Goal: Information Seeking & Learning: Learn about a topic

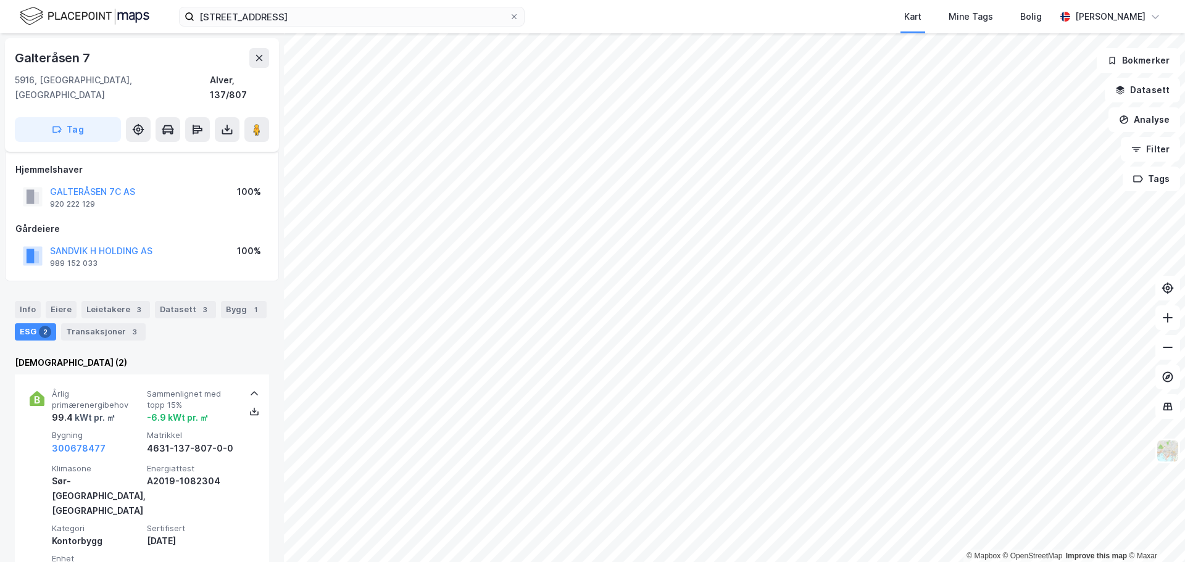
scroll to position [123, 0]
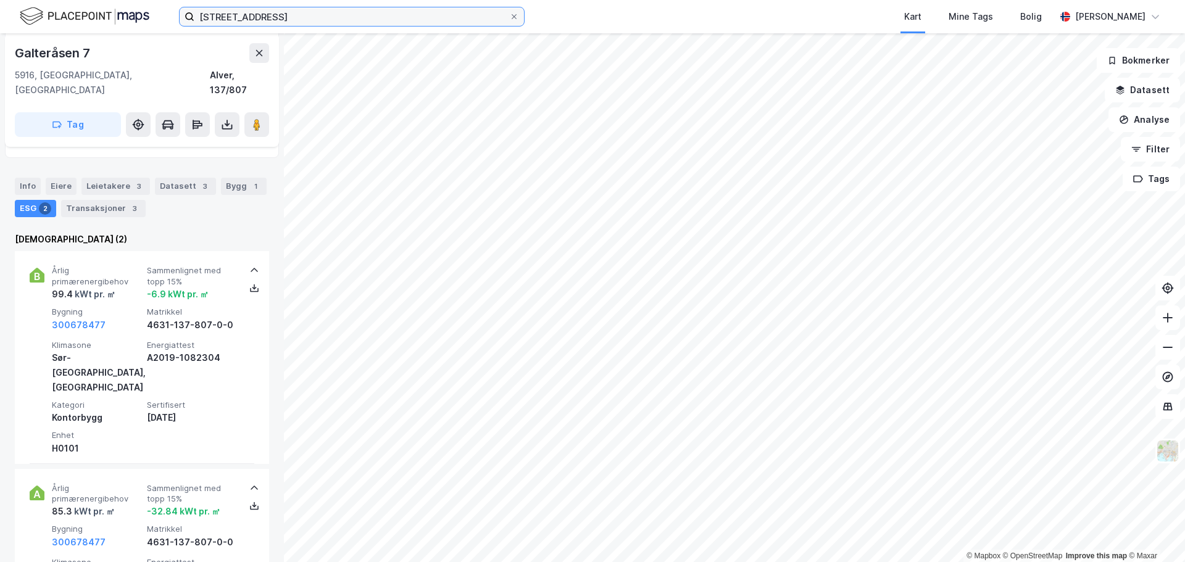
click at [283, 10] on input "galteråsen 7" at bounding box center [351, 16] width 315 height 19
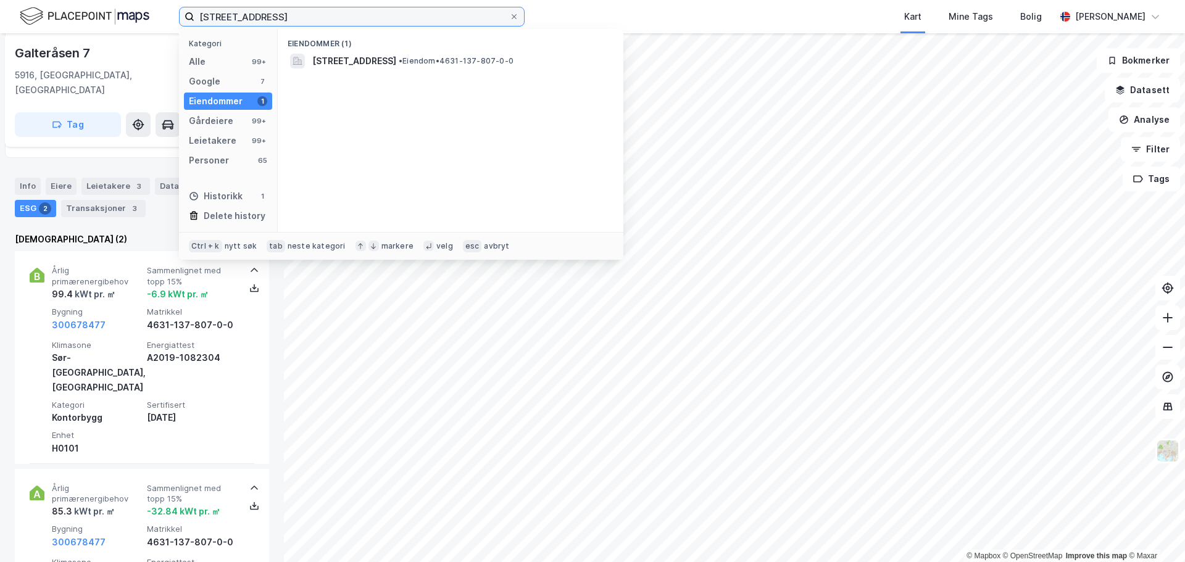
type input "galteråsen 4"
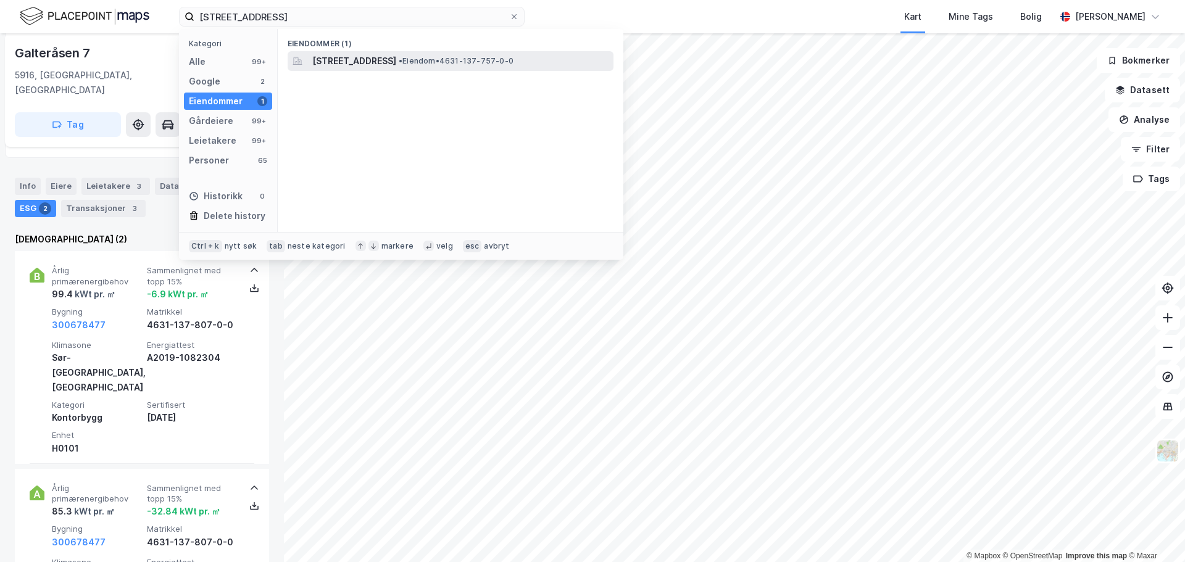
click at [340, 65] on span "[STREET_ADDRESS]" at bounding box center [354, 61] width 84 height 15
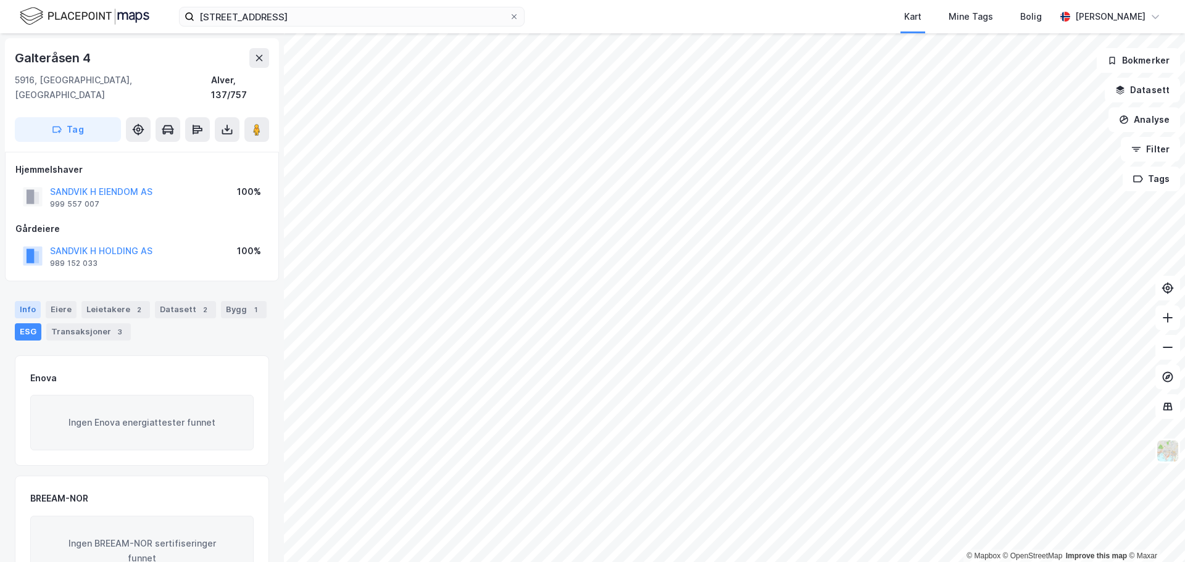
click at [17, 301] on div "Info" at bounding box center [28, 309] width 26 height 17
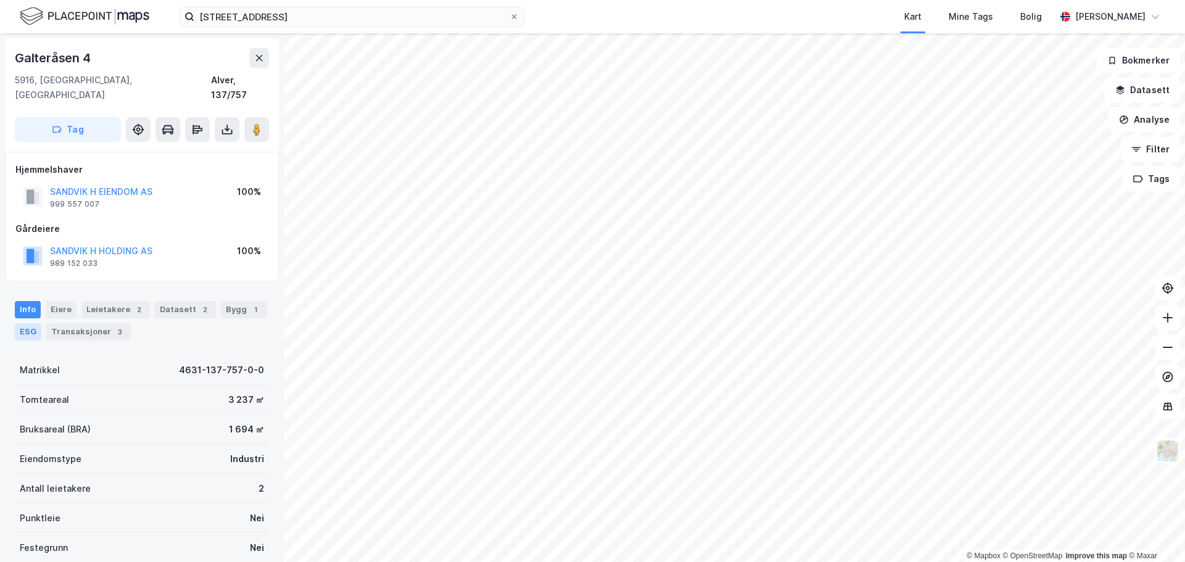
click at [35, 323] on div "ESG" at bounding box center [28, 331] width 27 height 17
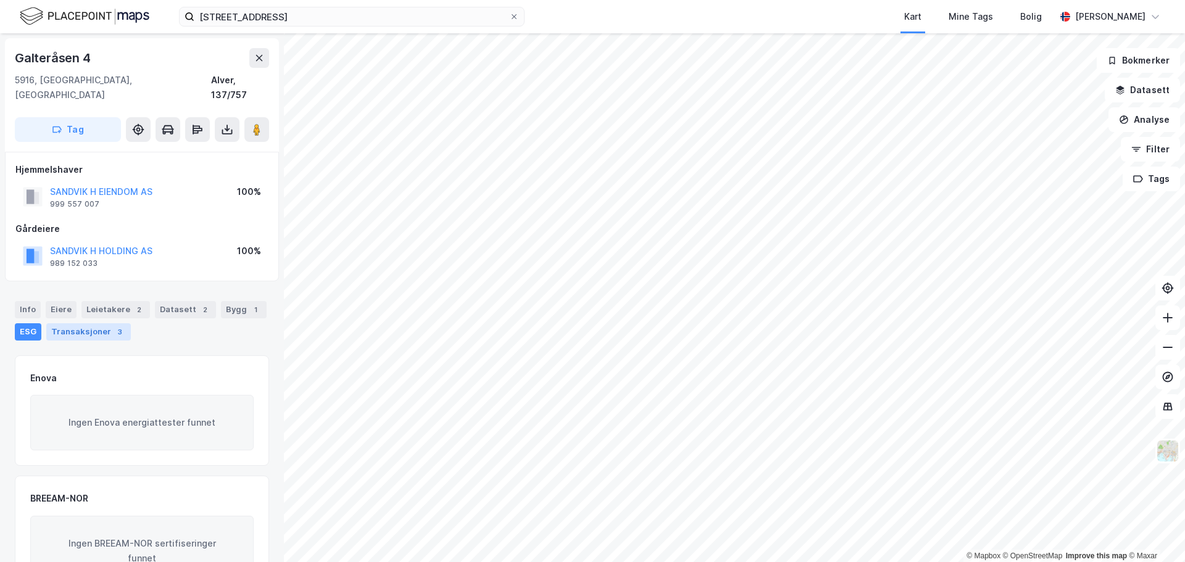
click at [83, 323] on div "Transaksjoner 3" at bounding box center [88, 331] width 85 height 17
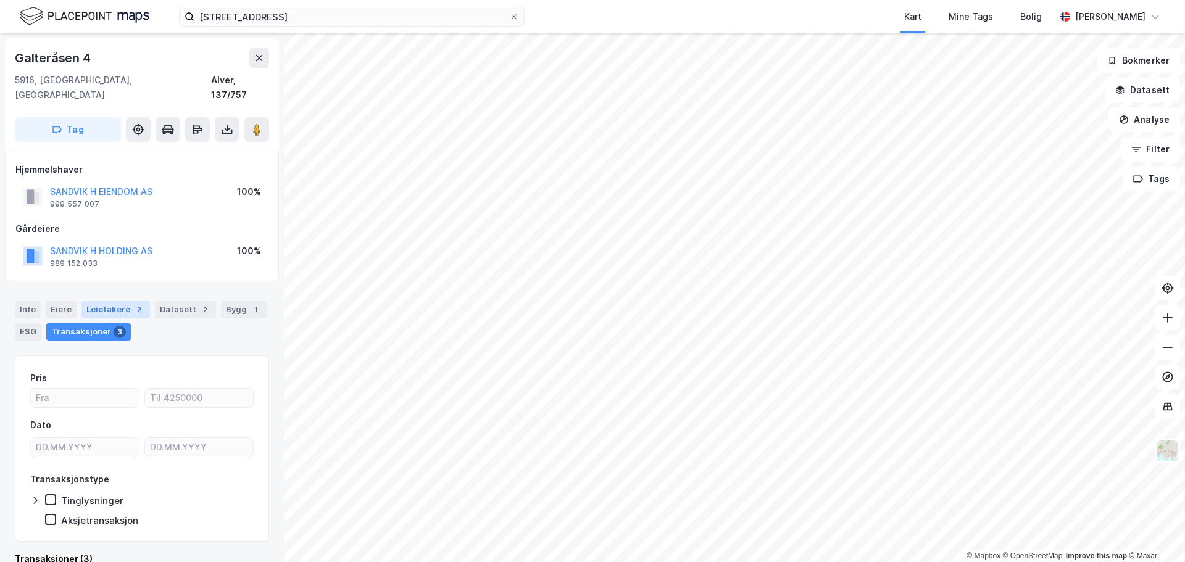
click at [104, 301] on div "Leietakere 2" at bounding box center [115, 309] width 68 height 17
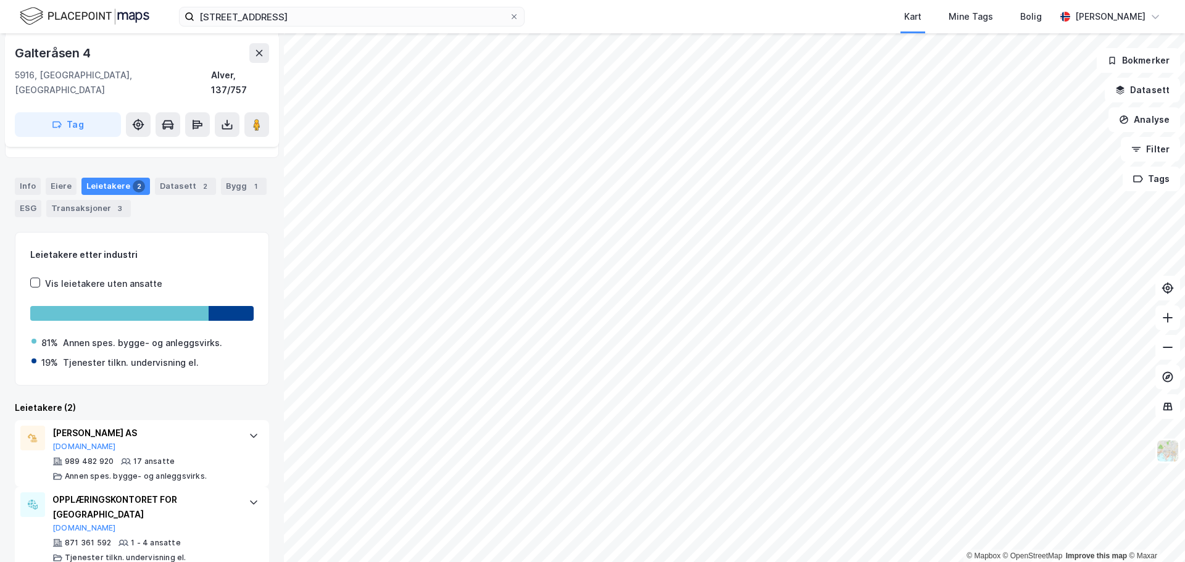
scroll to position [130, 0]
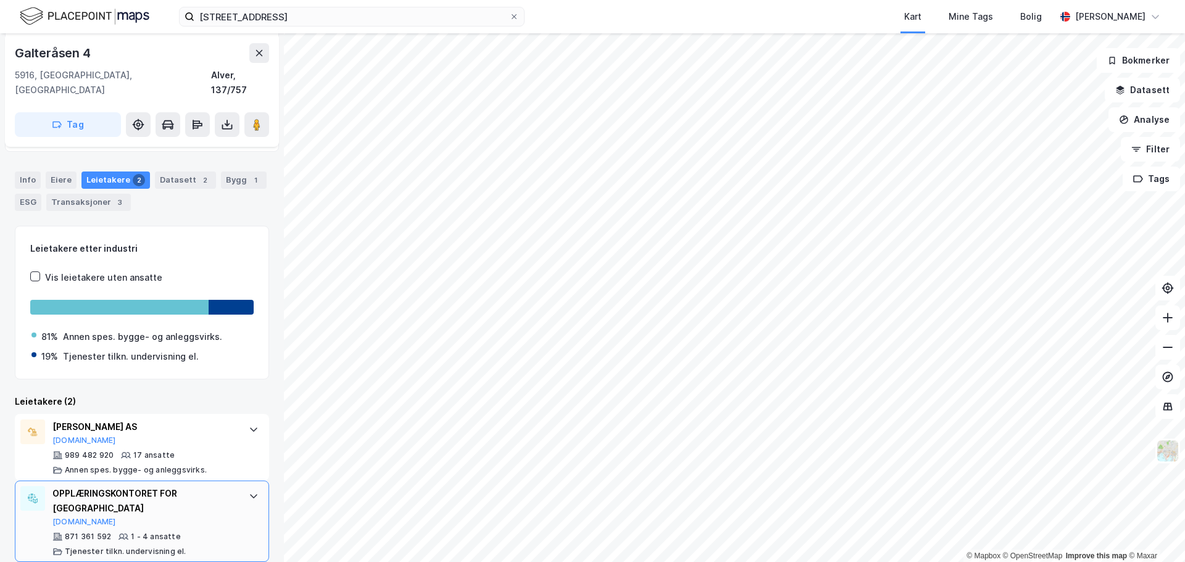
click at [180, 500] on div "OPPLÆRINGSKONTORET FOR NORDHORDLAND" at bounding box center [144, 501] width 184 height 30
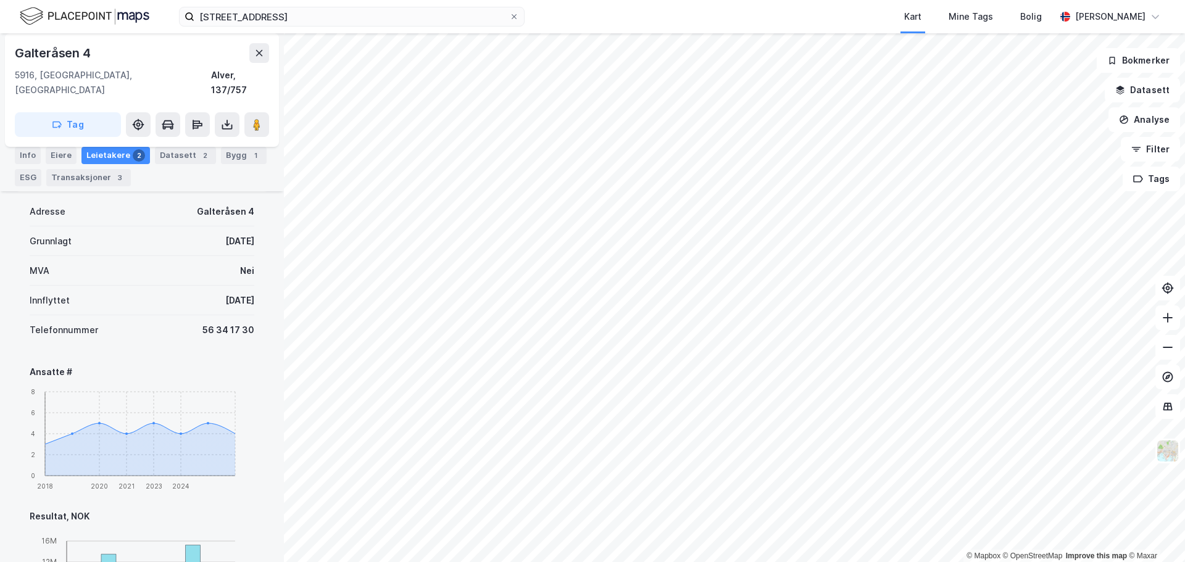
scroll to position [253, 0]
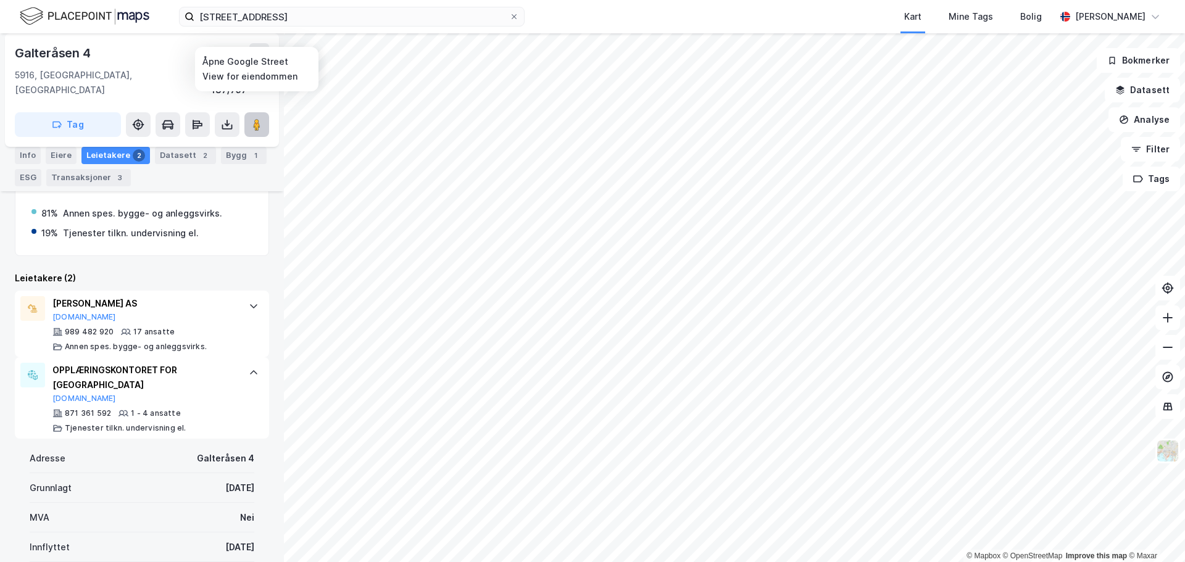
click at [259, 118] on image at bounding box center [256, 124] width 7 height 12
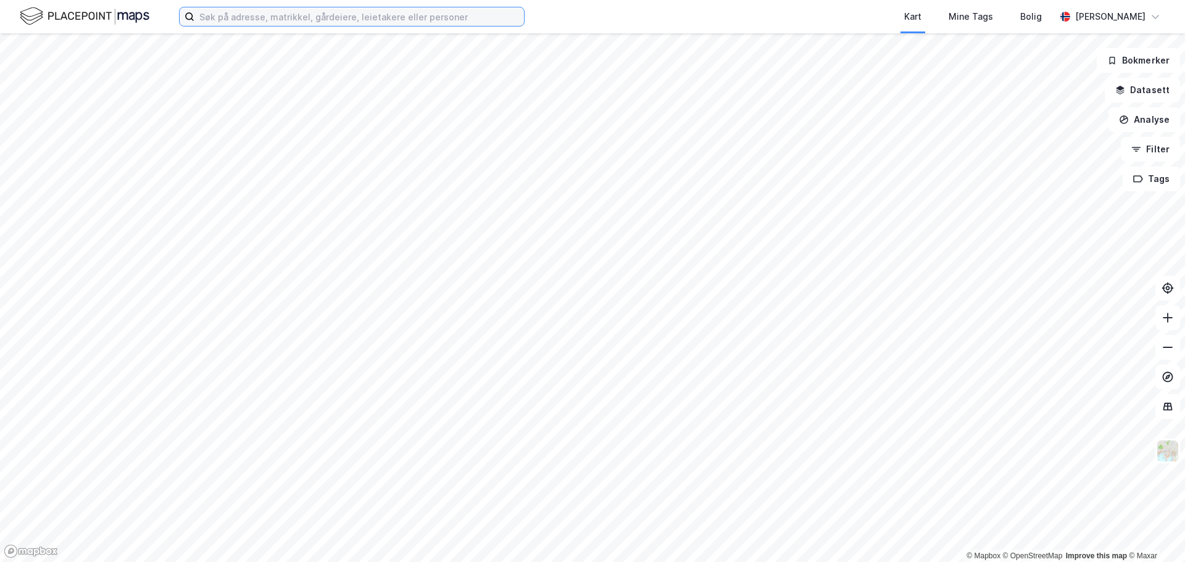
click at [349, 21] on input at bounding box center [359, 16] width 330 height 19
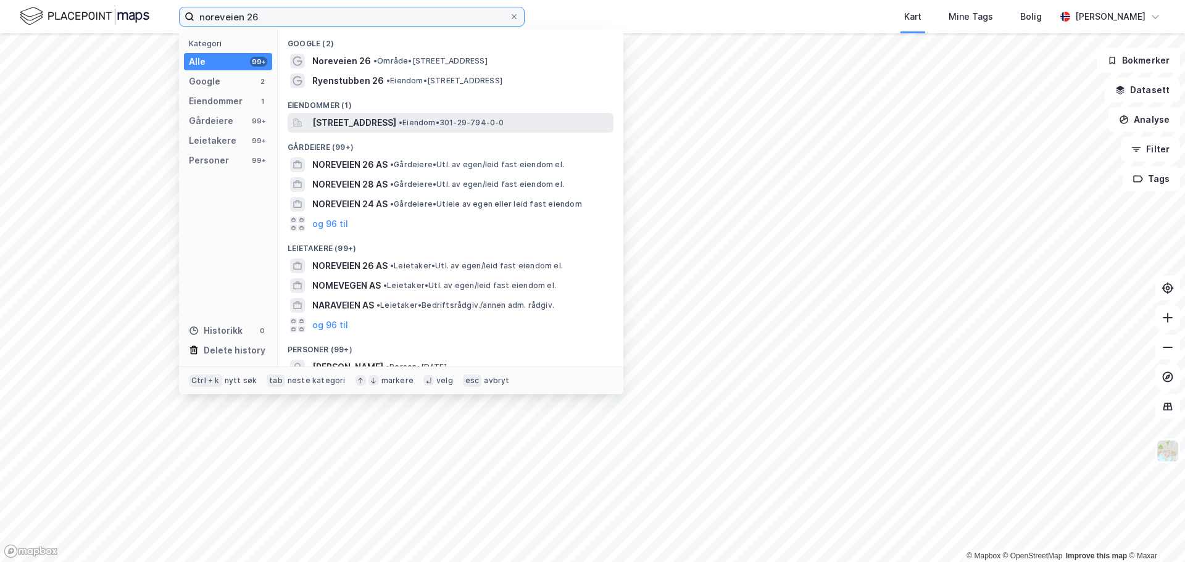
type input "noreveien 26"
click at [374, 125] on span "[STREET_ADDRESS]" at bounding box center [354, 122] width 84 height 15
